Goal: Entertainment & Leisure: Consume media (video, audio)

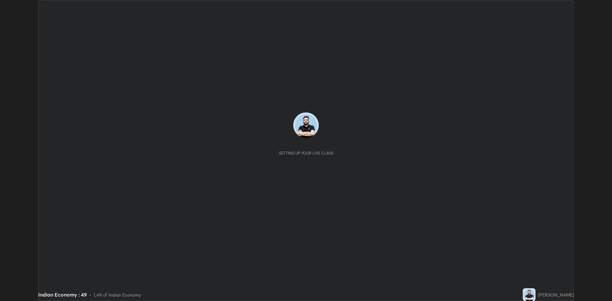
scroll to position [301, 612]
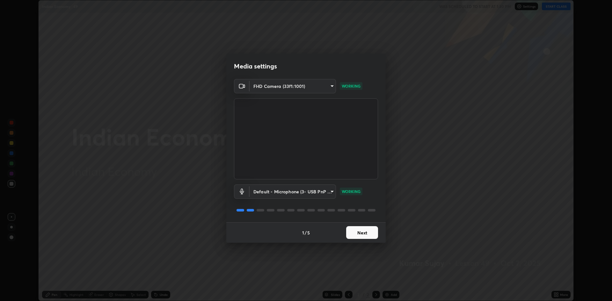
click at [369, 231] on button "Next" at bounding box center [362, 232] width 32 height 13
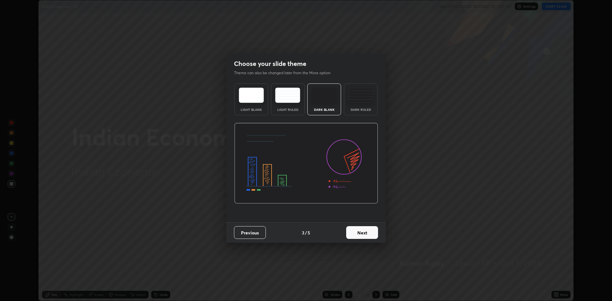
click at [368, 231] on button "Next" at bounding box center [362, 232] width 32 height 13
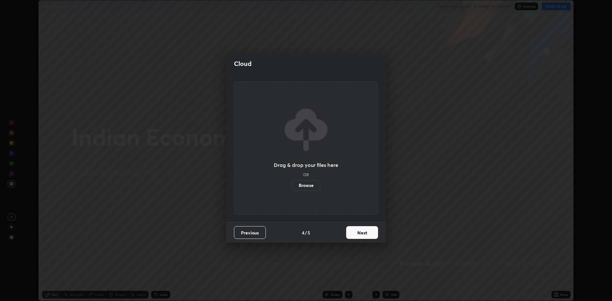
click at [370, 232] on button "Next" at bounding box center [362, 232] width 32 height 13
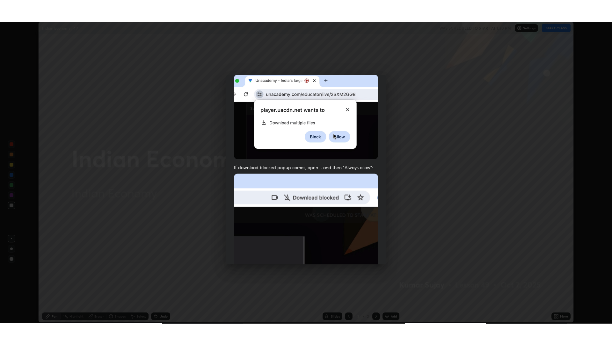
scroll to position [129, 0]
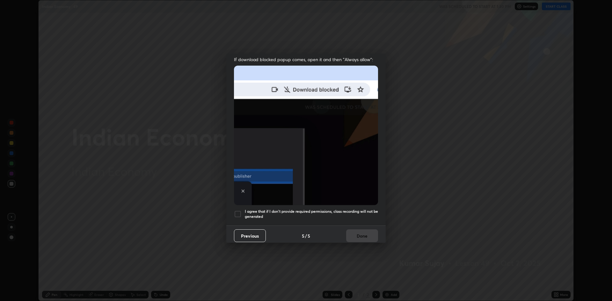
click at [238, 210] on div at bounding box center [238, 214] width 8 height 8
click at [354, 234] on button "Done" at bounding box center [362, 236] width 32 height 13
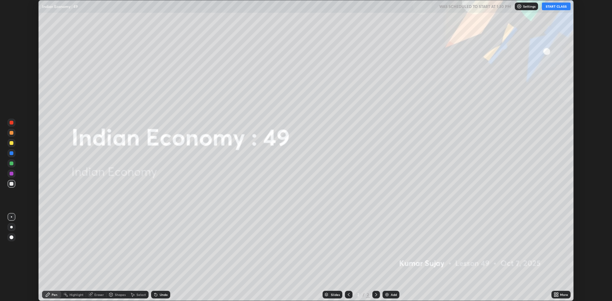
click at [552, 292] on div "More" at bounding box center [561, 295] width 19 height 13
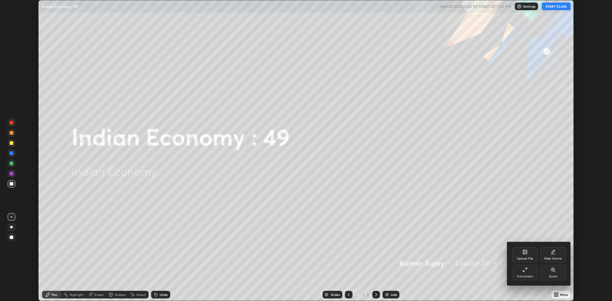
click at [524, 271] on icon at bounding box center [525, 270] width 5 height 5
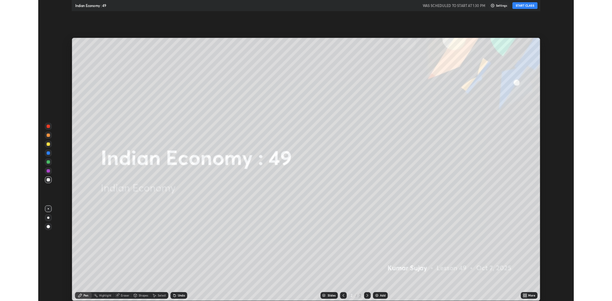
scroll to position [344, 612]
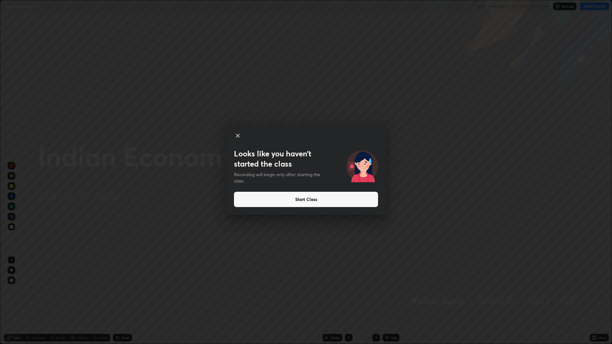
click at [316, 201] on button "Start Class" at bounding box center [306, 199] width 144 height 15
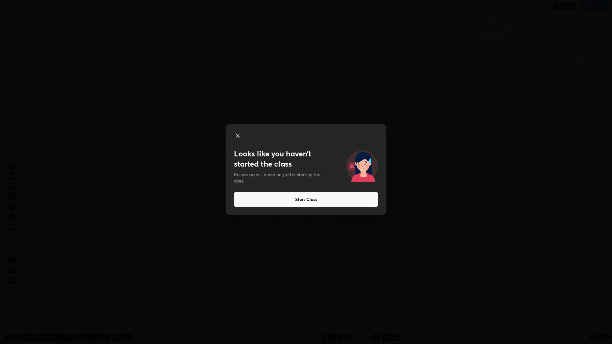
click at [312, 198] on button "Start Class" at bounding box center [306, 199] width 144 height 15
click at [309, 198] on button "Start Class" at bounding box center [306, 199] width 144 height 15
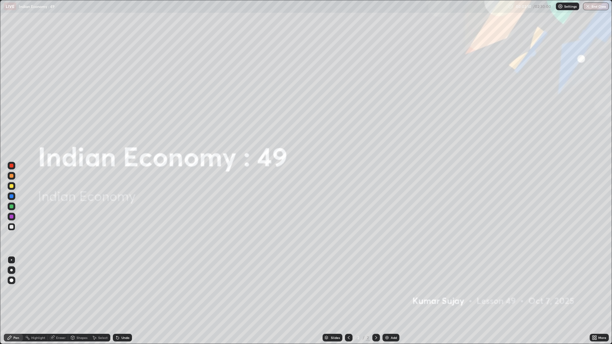
click at [349, 301] on icon at bounding box center [348, 337] width 5 height 5
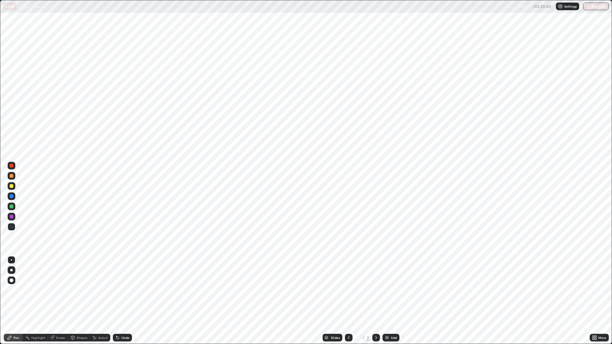
click at [375, 301] on div at bounding box center [376, 338] width 8 height 13
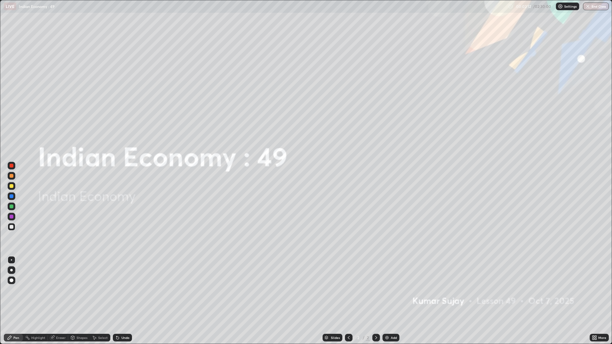
click at [376, 301] on icon at bounding box center [376, 337] width 2 height 3
click at [14, 227] on div at bounding box center [12, 227] width 8 height 8
click at [12, 281] on div at bounding box center [12, 281] width 4 height 4
click at [13, 278] on div at bounding box center [12, 281] width 8 height 8
click at [389, 301] on div "Add" at bounding box center [391, 338] width 17 height 8
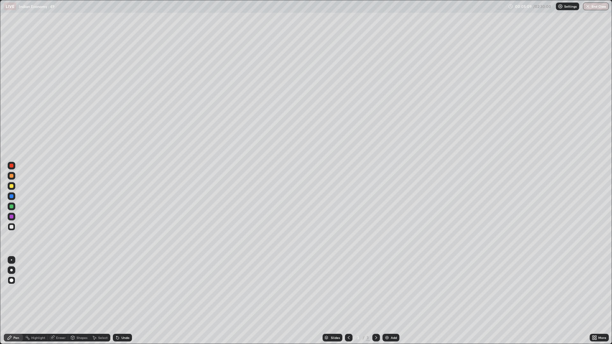
click at [601, 301] on div "More" at bounding box center [599, 338] width 19 height 8
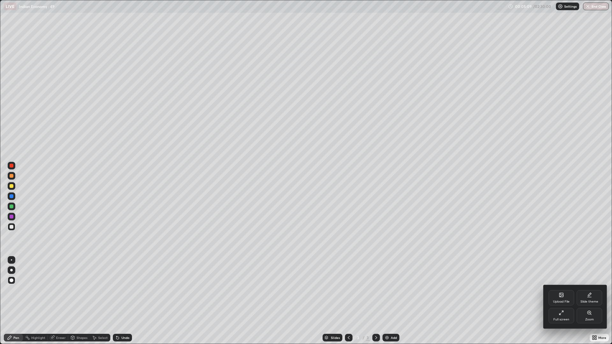
click at [563, 301] on div "Full screen" at bounding box center [562, 319] width 16 height 3
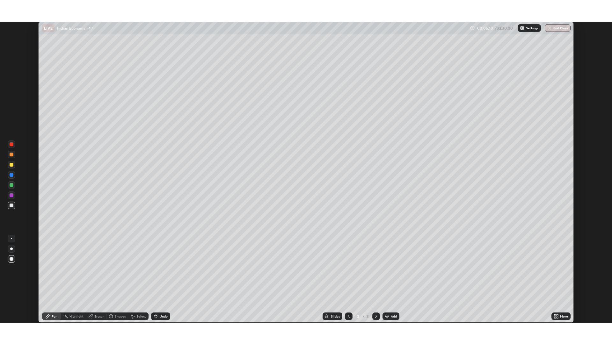
scroll to position [31582, 31272]
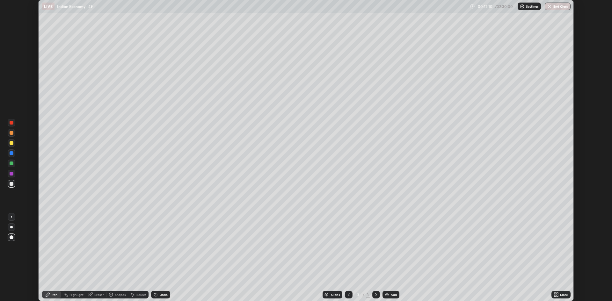
click at [554, 292] on div "More" at bounding box center [561, 295] width 19 height 8
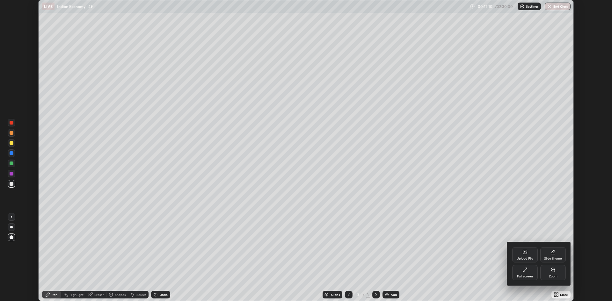
click at [531, 277] on div "Full screen" at bounding box center [525, 276] width 16 height 3
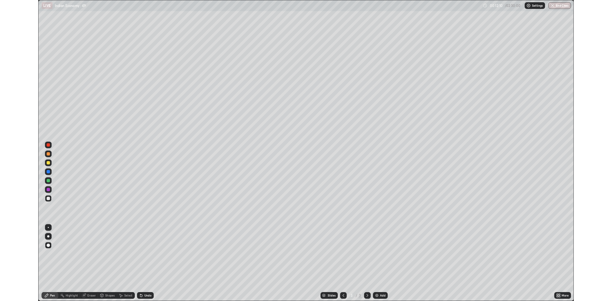
scroll to position [344, 612]
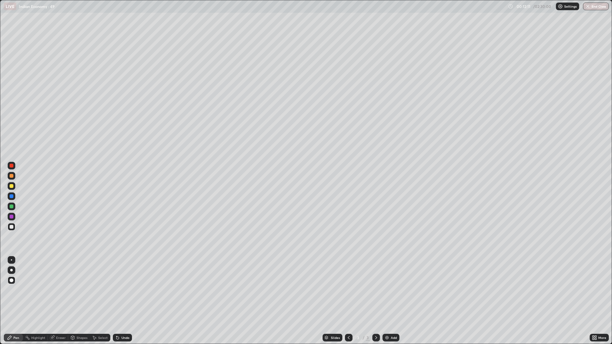
click at [388, 301] on img at bounding box center [387, 337] width 5 height 5
click at [351, 301] on div at bounding box center [349, 338] width 8 height 8
click at [590, 301] on div "More" at bounding box center [599, 338] width 19 height 8
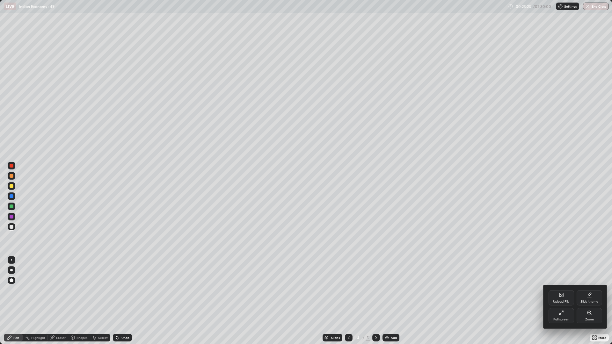
click at [558, 301] on div "Full screen" at bounding box center [562, 319] width 16 height 3
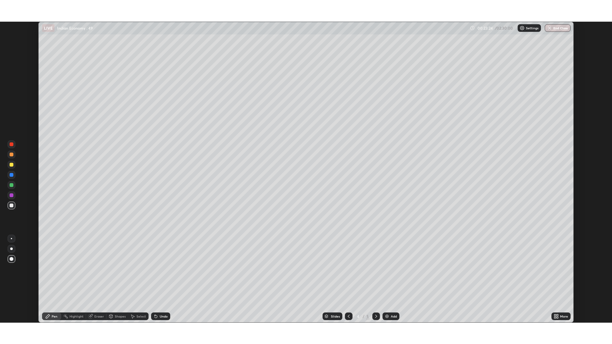
scroll to position [31582, 31272]
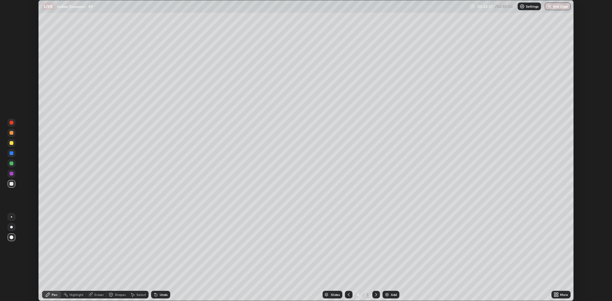
click at [560, 295] on div "More" at bounding box center [564, 294] width 8 height 3
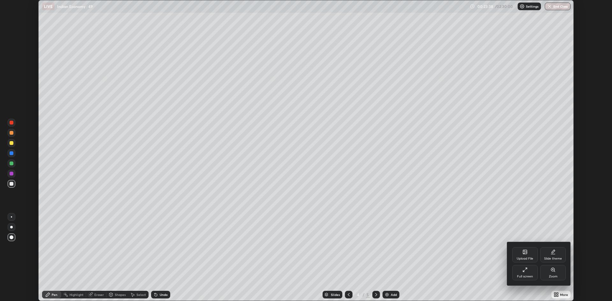
click at [524, 271] on icon at bounding box center [524, 271] width 2 height 2
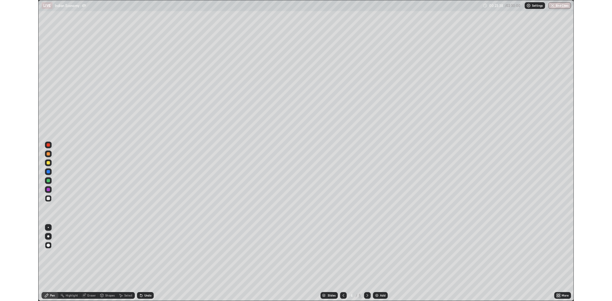
scroll to position [344, 612]
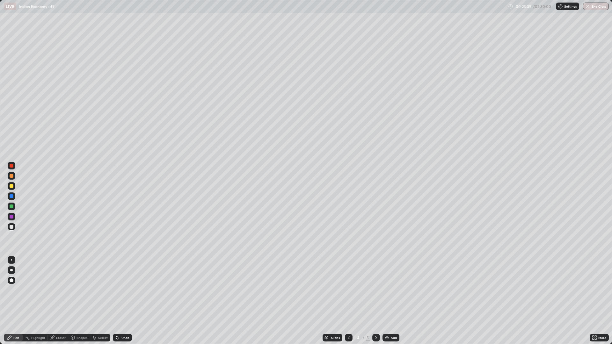
click at [378, 301] on icon at bounding box center [376, 337] width 5 height 5
click at [392, 301] on div "Add" at bounding box center [391, 338] width 17 height 8
click at [386, 301] on div "Add" at bounding box center [391, 338] width 17 height 8
click at [598, 301] on div "More" at bounding box center [599, 338] width 19 height 8
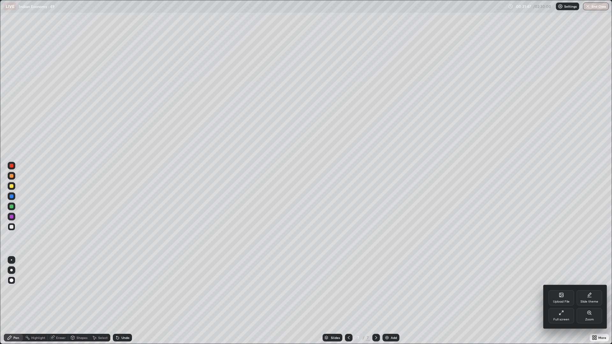
click at [190, 223] on div at bounding box center [306, 172] width 612 height 344
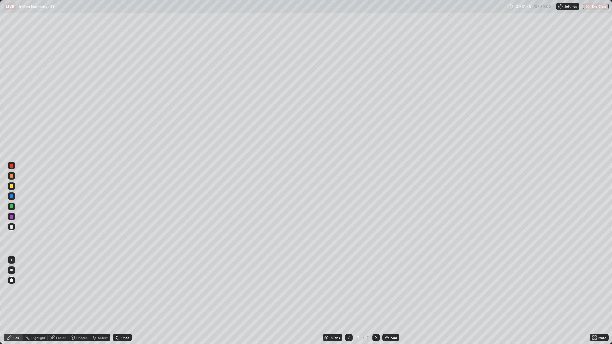
click at [21, 301] on div "Pen" at bounding box center [13, 338] width 19 height 8
click at [19, 301] on div "Pen" at bounding box center [13, 338] width 19 height 8
click at [599, 301] on div "More" at bounding box center [602, 337] width 8 height 3
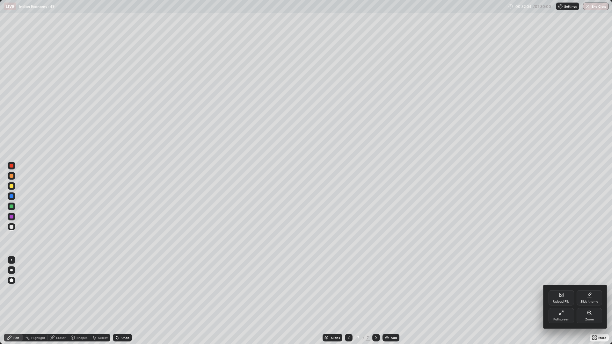
click at [564, 301] on div "Full screen" at bounding box center [562, 315] width 26 height 15
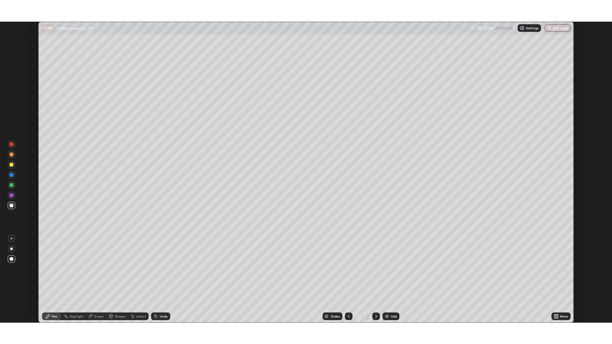
scroll to position [31582, 31272]
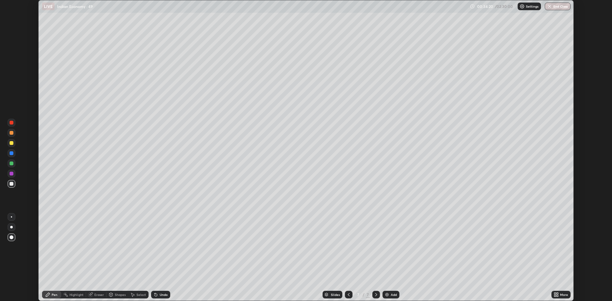
click at [558, 293] on icon at bounding box center [558, 294] width 2 height 2
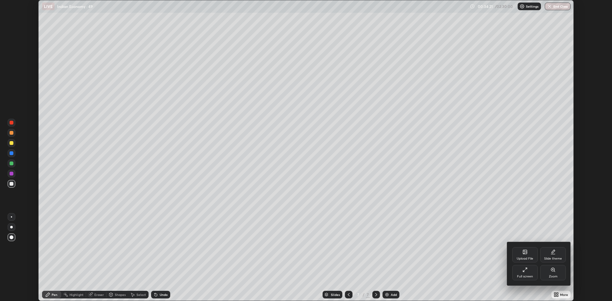
click at [527, 276] on div "Full screen" at bounding box center [525, 276] width 16 height 3
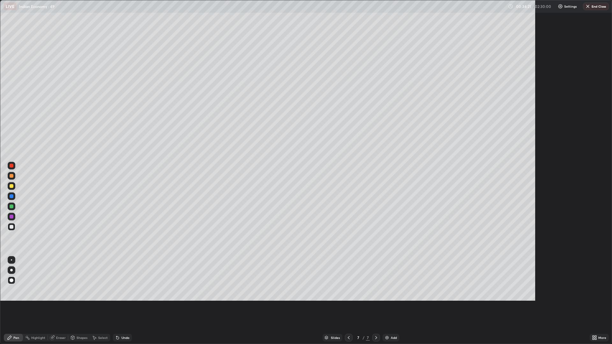
scroll to position [344, 612]
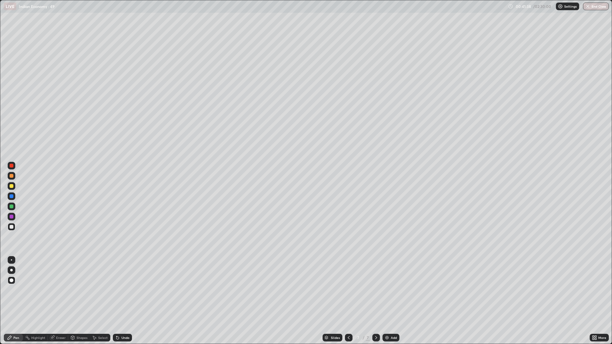
click at [356, 301] on div "7" at bounding box center [358, 338] width 6 height 4
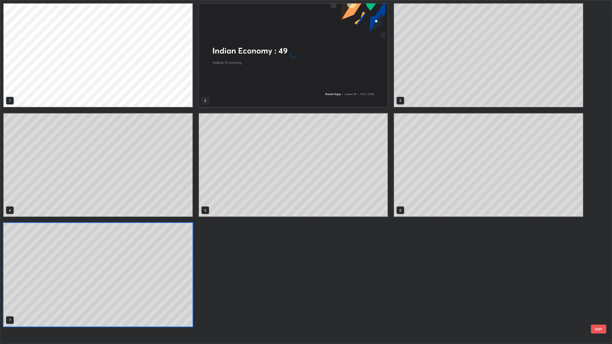
click at [349, 301] on div "1 2 3 4 5 6 7" at bounding box center [300, 172] width 600 height 344
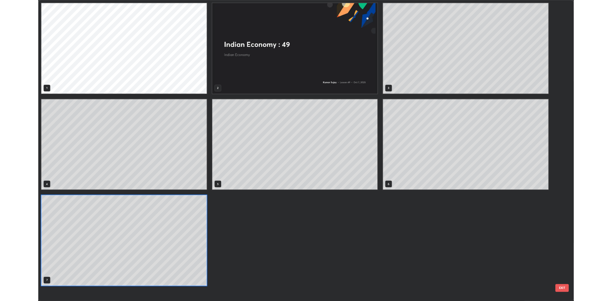
scroll to position [342, 608]
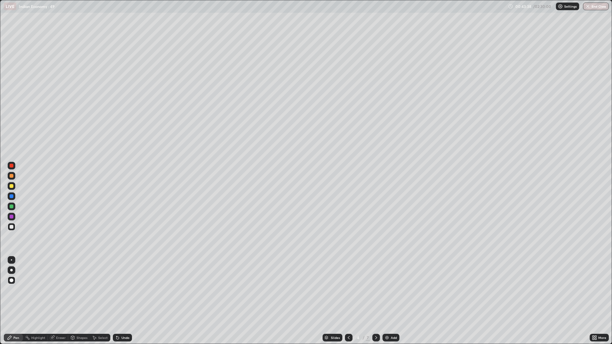
click at [376, 301] on icon at bounding box center [376, 337] width 5 height 5
click at [375, 301] on icon at bounding box center [376, 337] width 5 height 5
click at [378, 301] on div at bounding box center [376, 338] width 8 height 8
click at [389, 301] on img at bounding box center [387, 337] width 5 height 5
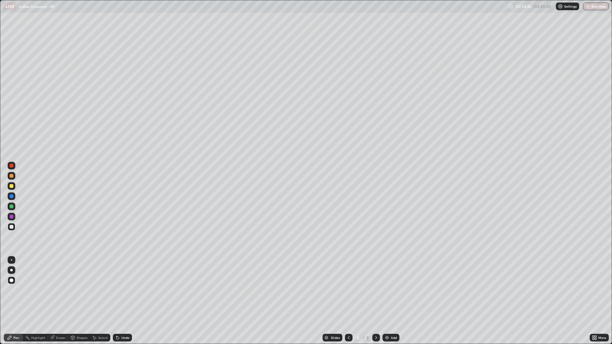
click at [390, 301] on div "Add" at bounding box center [391, 338] width 17 height 8
click at [601, 301] on div "More" at bounding box center [602, 337] width 8 height 3
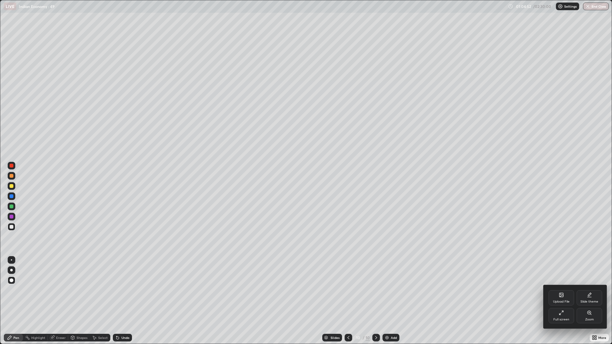
click at [565, 301] on div "Full screen" at bounding box center [562, 319] width 16 height 3
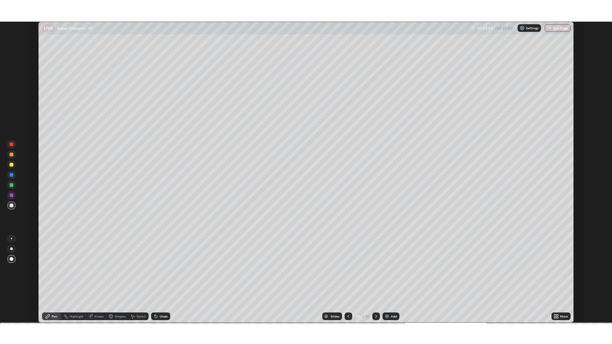
scroll to position [31582, 31272]
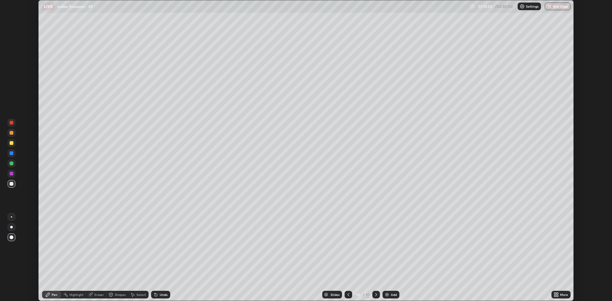
click at [557, 294] on icon at bounding box center [558, 294] width 2 height 2
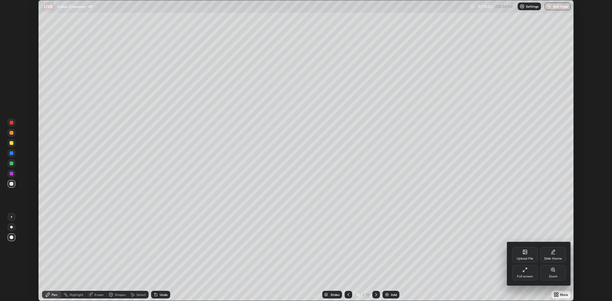
click at [524, 277] on div "Full screen" at bounding box center [525, 276] width 16 height 3
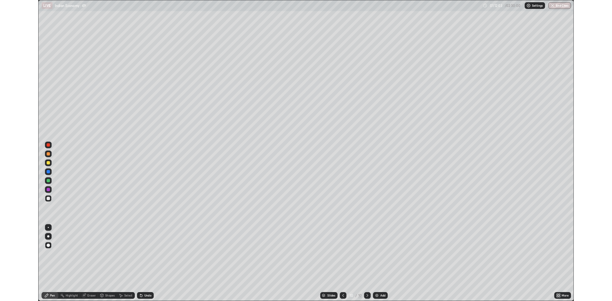
scroll to position [344, 612]
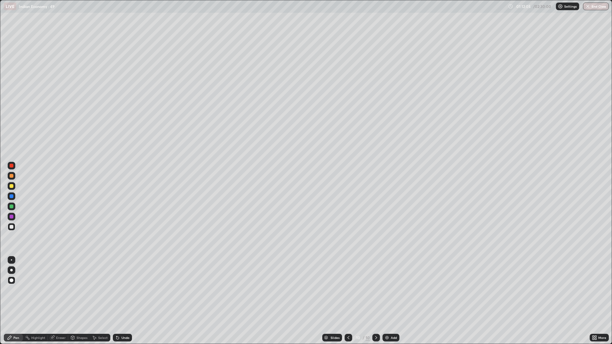
click at [385, 301] on img at bounding box center [387, 337] width 5 height 5
click at [395, 301] on div "Add" at bounding box center [391, 338] width 17 height 8
click at [386, 301] on img at bounding box center [387, 337] width 5 height 5
click at [350, 301] on div at bounding box center [349, 338] width 8 height 8
click at [349, 301] on div at bounding box center [349, 338] width 8 height 13
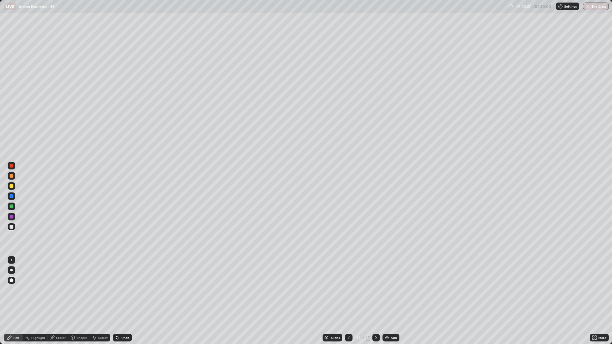
click at [394, 301] on div "Add" at bounding box center [391, 338] width 17 height 8
click at [388, 301] on img at bounding box center [387, 337] width 5 height 5
click at [392, 301] on div "Add" at bounding box center [391, 338] width 17 height 8
click at [391, 301] on div "Add" at bounding box center [394, 337] width 6 height 3
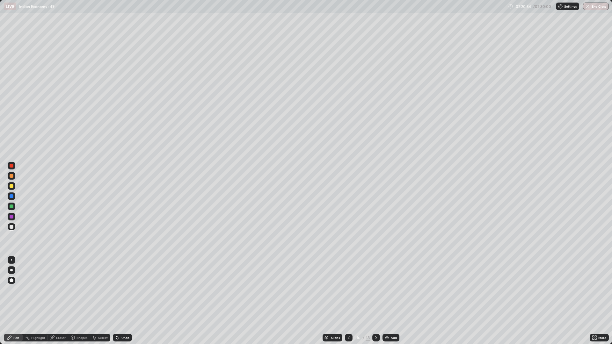
click at [352, 301] on div at bounding box center [349, 338] width 8 height 8
click at [376, 301] on div at bounding box center [376, 338] width 8 height 13
click at [603, 301] on div "More" at bounding box center [602, 337] width 8 height 3
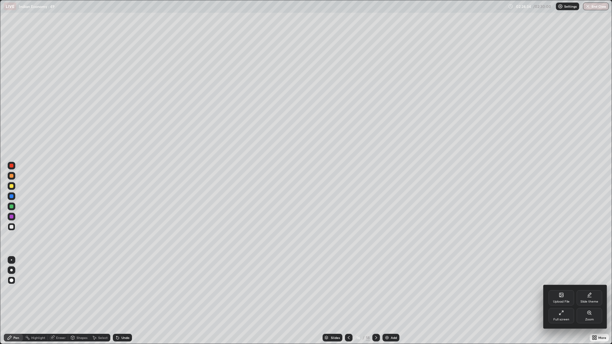
click at [566, 301] on div "Full screen" at bounding box center [562, 315] width 26 height 15
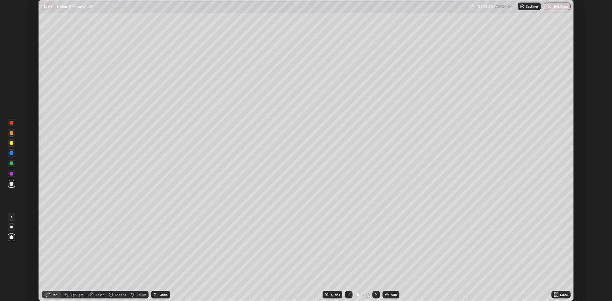
scroll to position [31582, 31272]
